Goal: Information Seeking & Learning: Learn about a topic

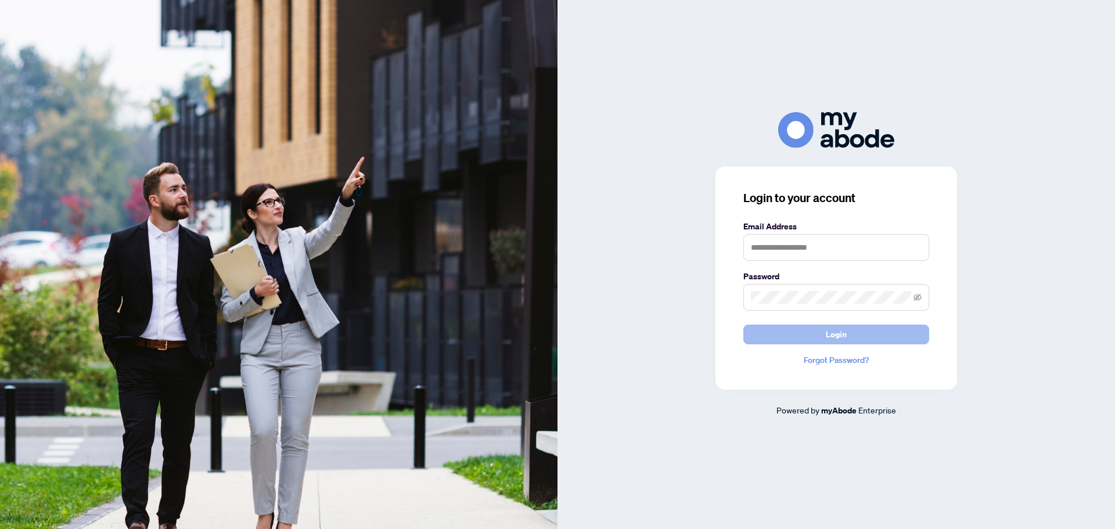
click at [839, 335] on span "Login" at bounding box center [836, 334] width 21 height 19
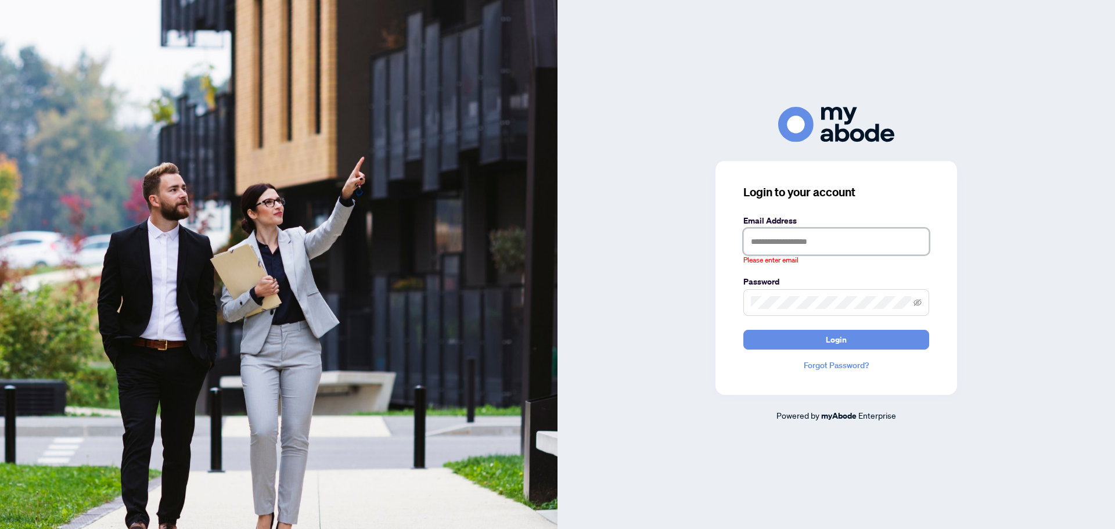
click at [823, 236] on input "text" at bounding box center [836, 241] width 186 height 27
type input "**********"
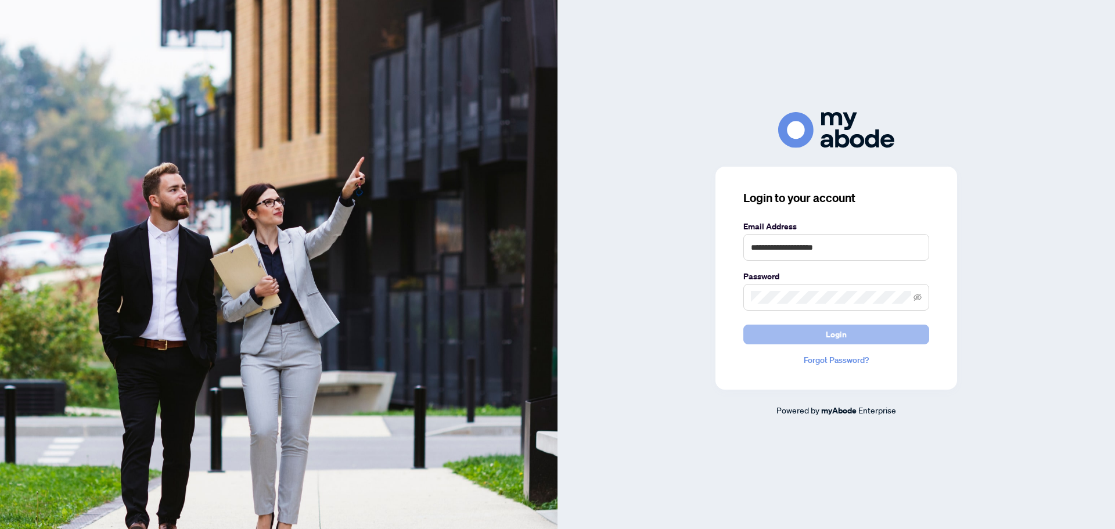
click at [839, 334] on span "Login" at bounding box center [836, 334] width 21 height 19
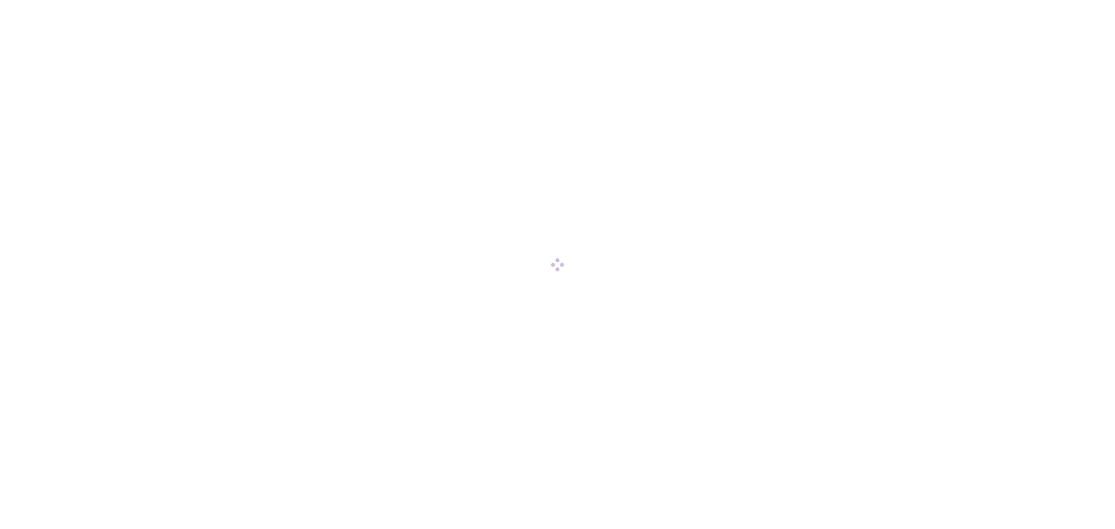
click at [839, 334] on div at bounding box center [557, 264] width 1115 height 529
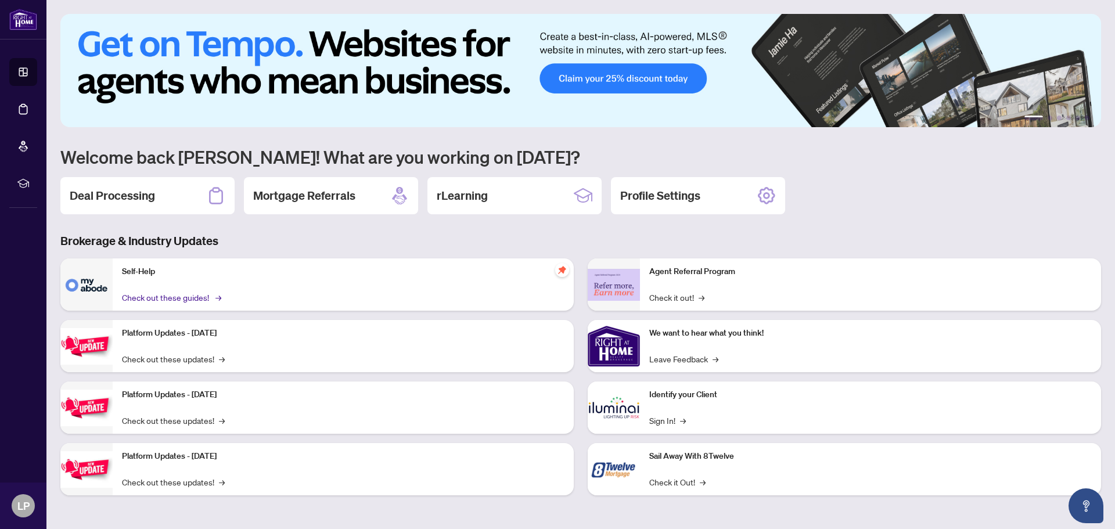
click at [141, 298] on link "Check out these guides! →" at bounding box center [171, 297] width 98 height 13
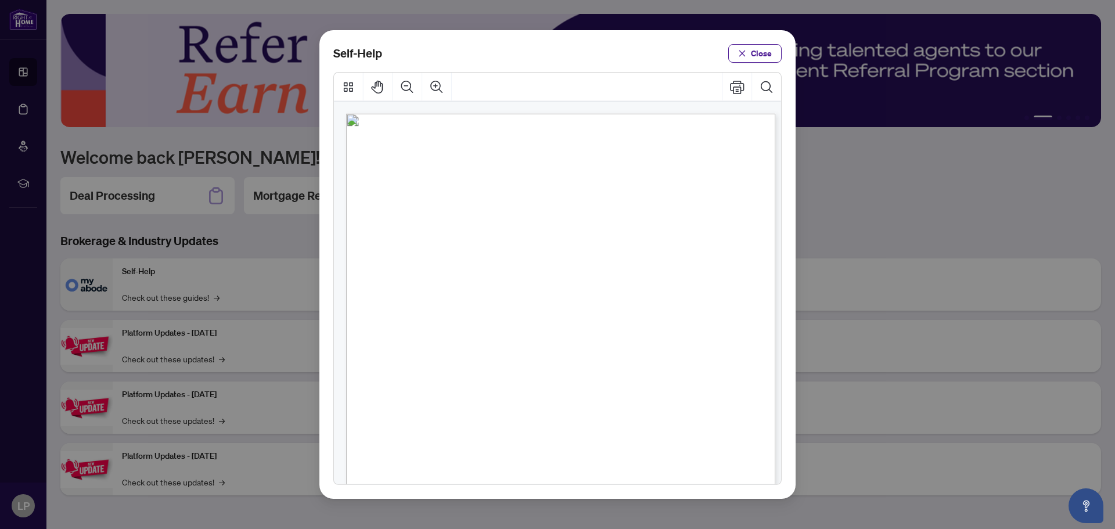
click at [785, 486] on div "Self-Help Close" at bounding box center [557, 264] width 476 height 469
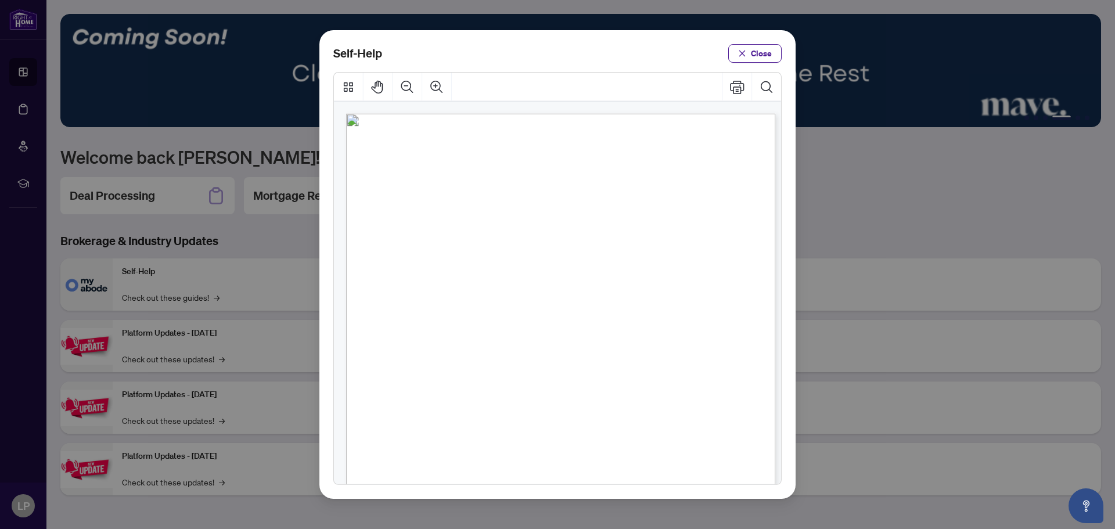
click at [560, 264] on span "PDF" at bounding box center [562, 262] width 16 height 12
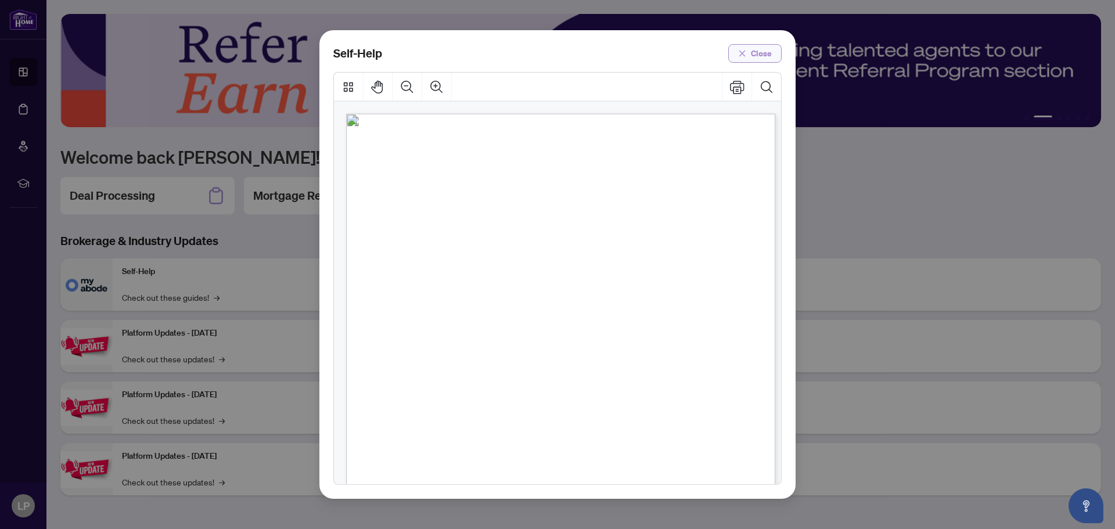
click at [758, 53] on span "Close" at bounding box center [761, 53] width 21 height 19
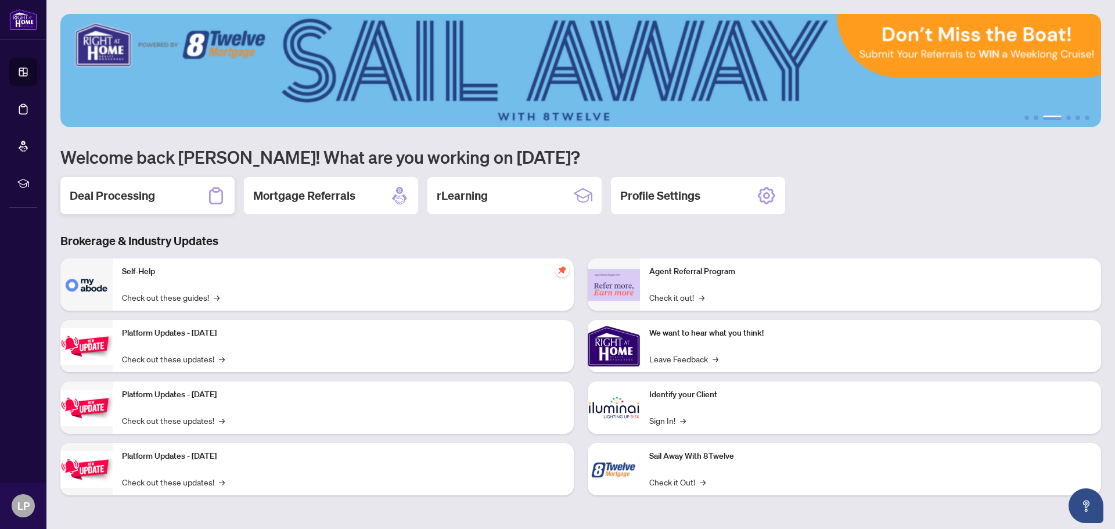
click at [126, 195] on h2 "Deal Processing" at bounding box center [112, 196] width 85 height 16
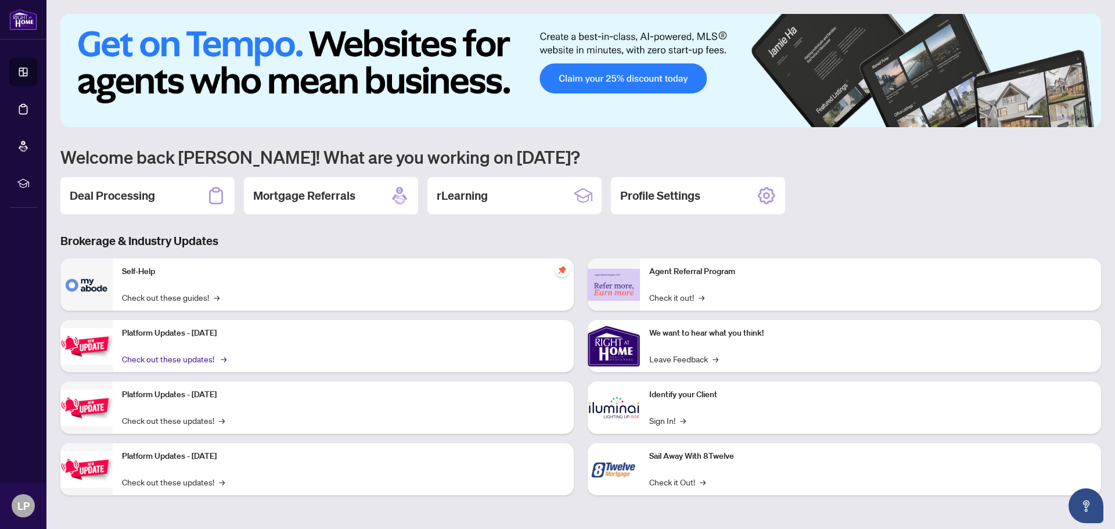
click at [203, 360] on link "Check out these updates! →" at bounding box center [173, 359] width 103 height 13
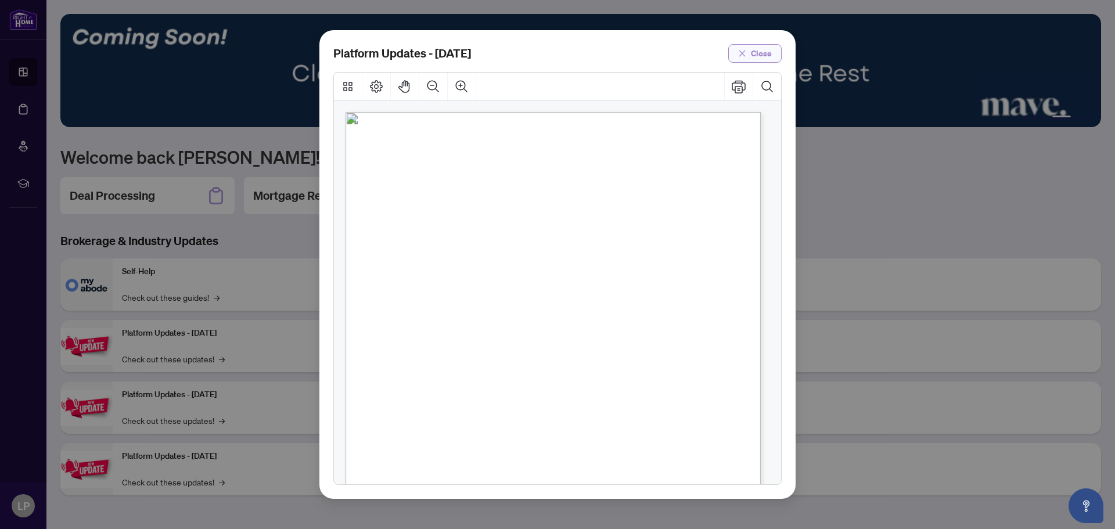
click at [765, 52] on span "Close" at bounding box center [761, 53] width 21 height 19
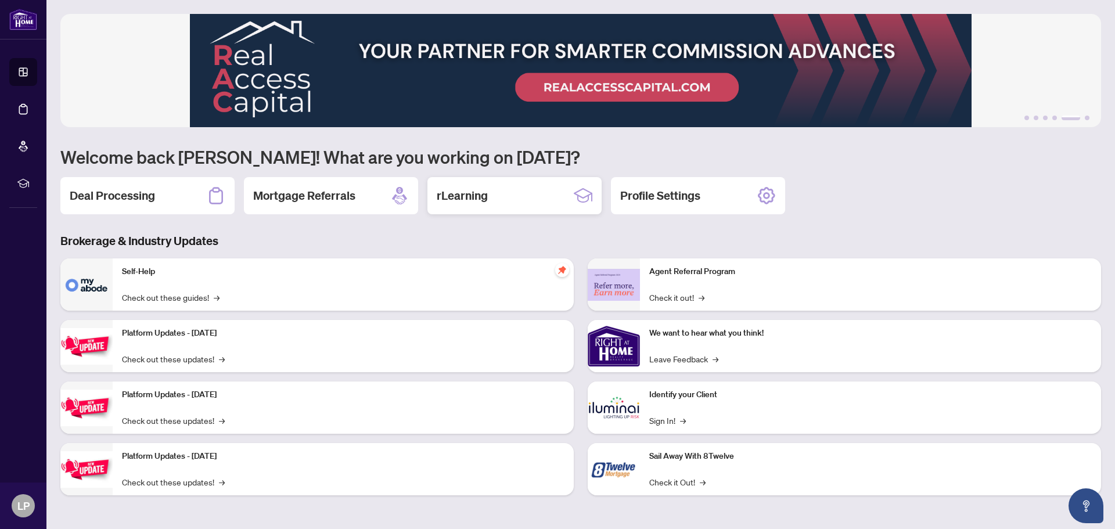
click at [515, 203] on div "rLearning" at bounding box center [514, 195] width 174 height 37
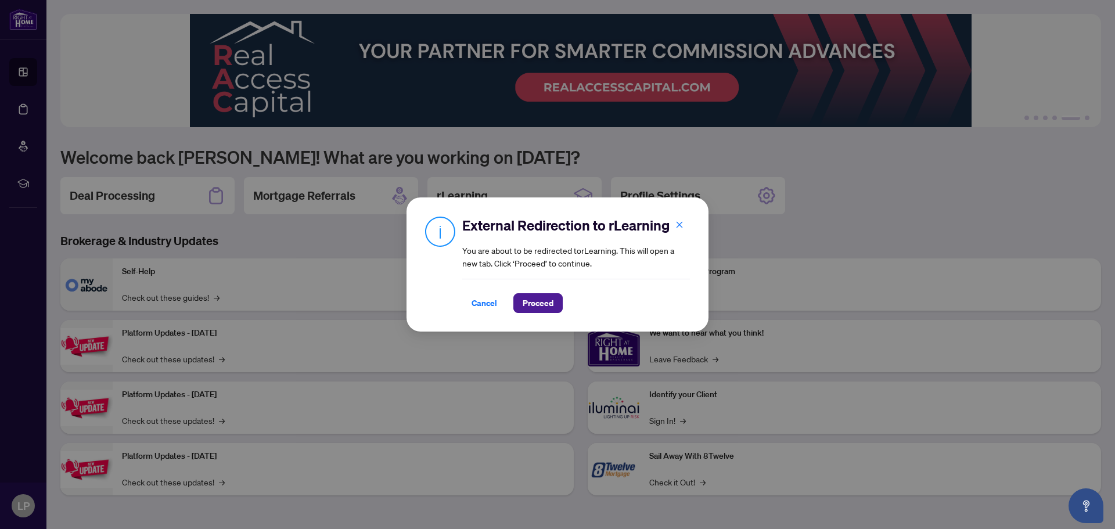
click at [1004, 156] on div "External Redirection to rLearning You are about to be redirected to rLearning .…" at bounding box center [557, 264] width 1115 height 529
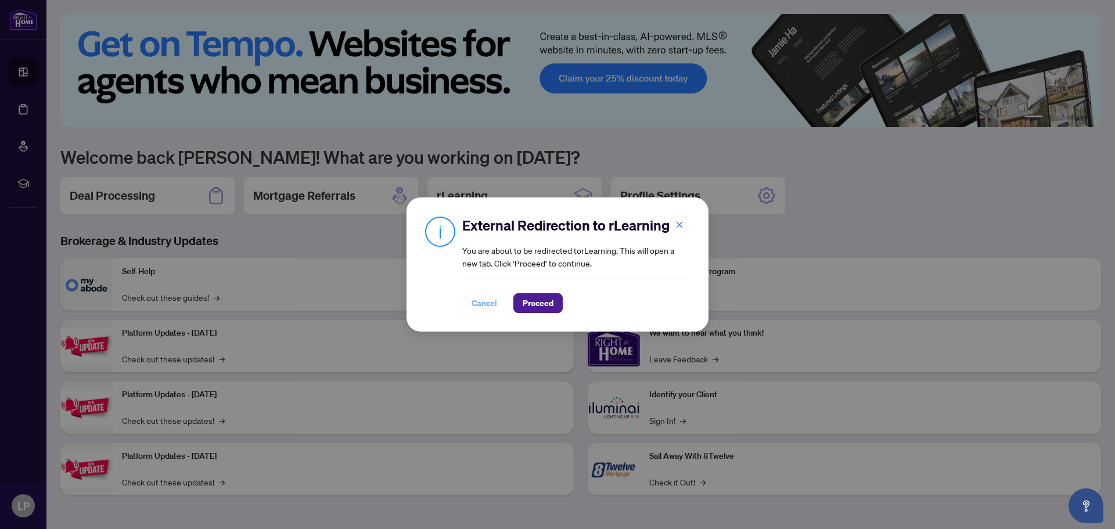
click at [484, 299] on span "Cancel" at bounding box center [485, 303] width 26 height 19
